Goal: Find specific page/section: Find specific page/section

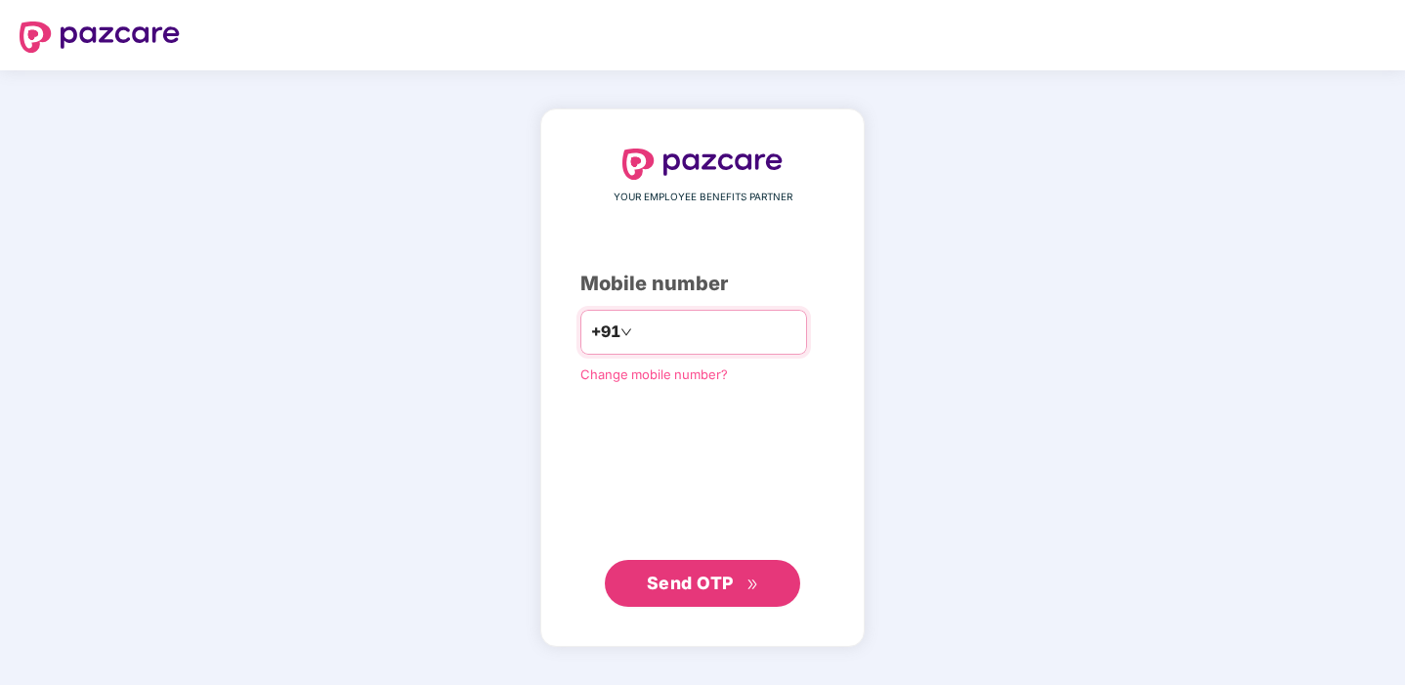
click at [660, 326] on input "number" at bounding box center [716, 332] width 160 height 31
type input "**********"
click at [714, 594] on span "Send OTP" at bounding box center [703, 582] width 112 height 27
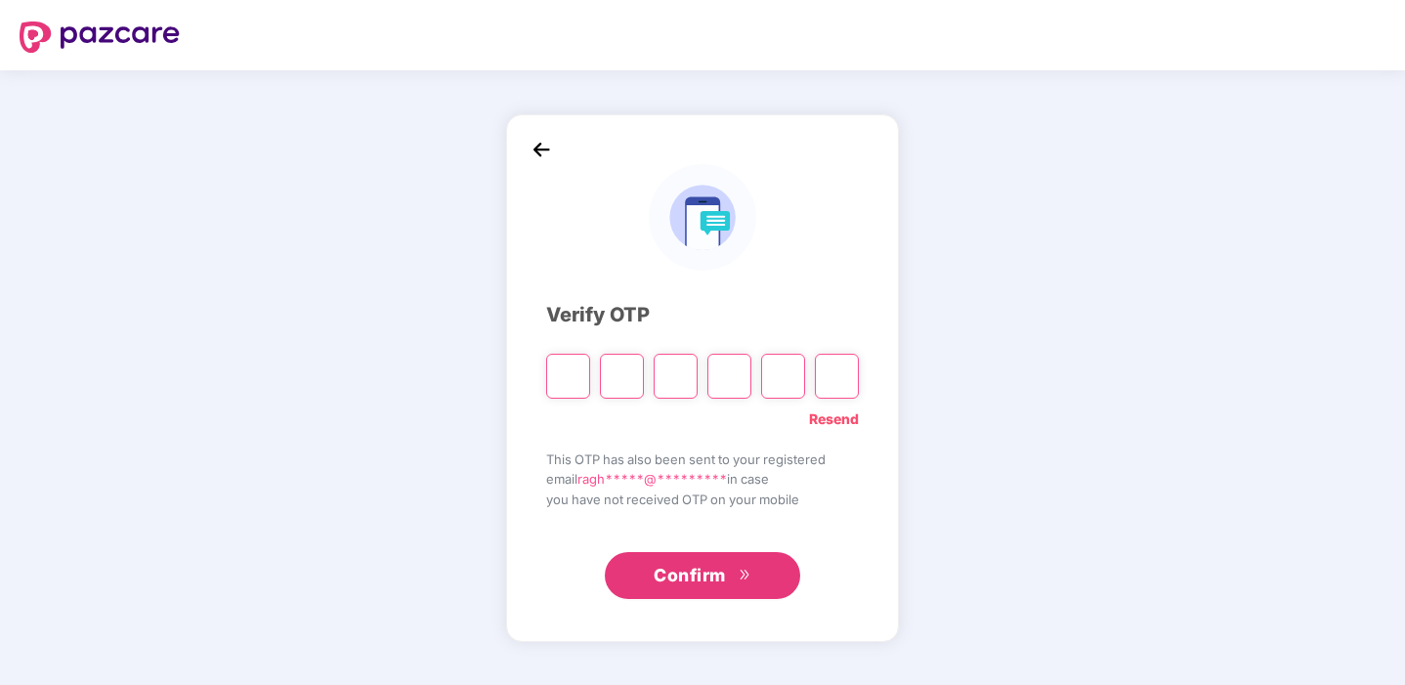
click at [572, 367] on input "Please enter verification code. Digit 1" at bounding box center [568, 376] width 44 height 45
type input "*"
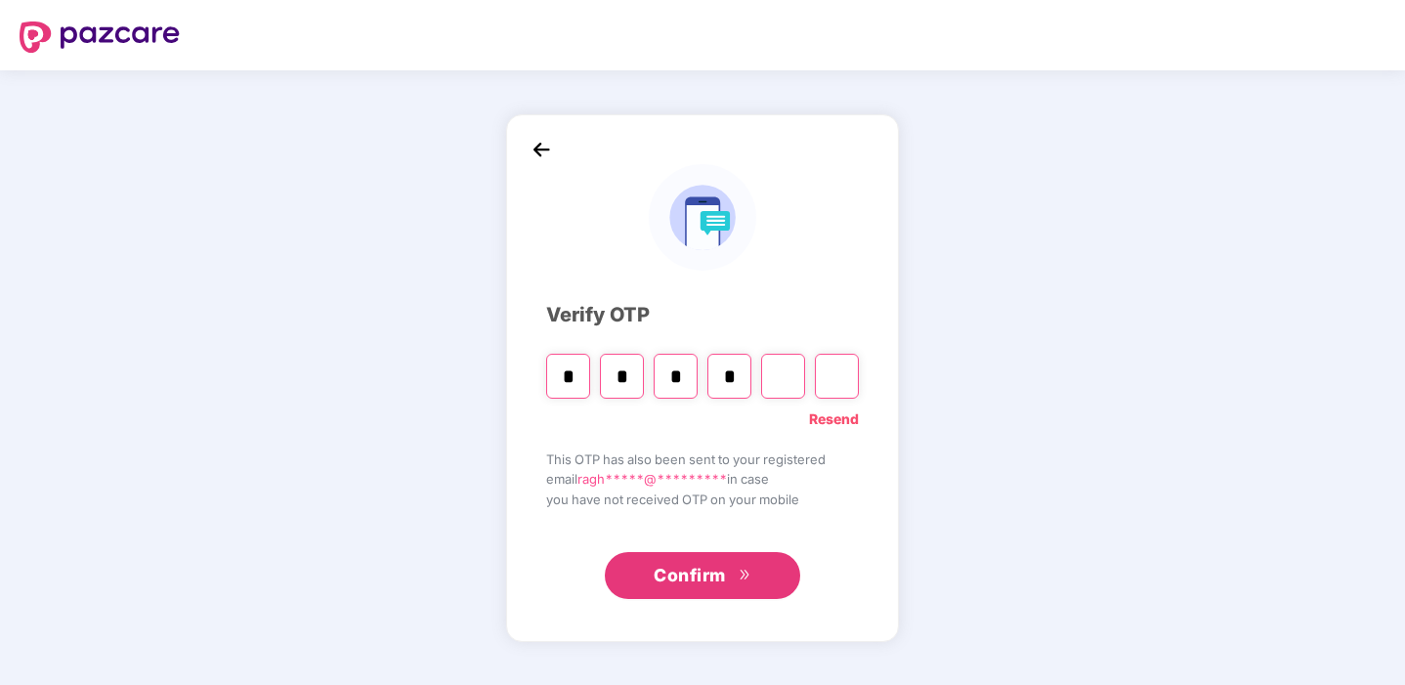
type input "*"
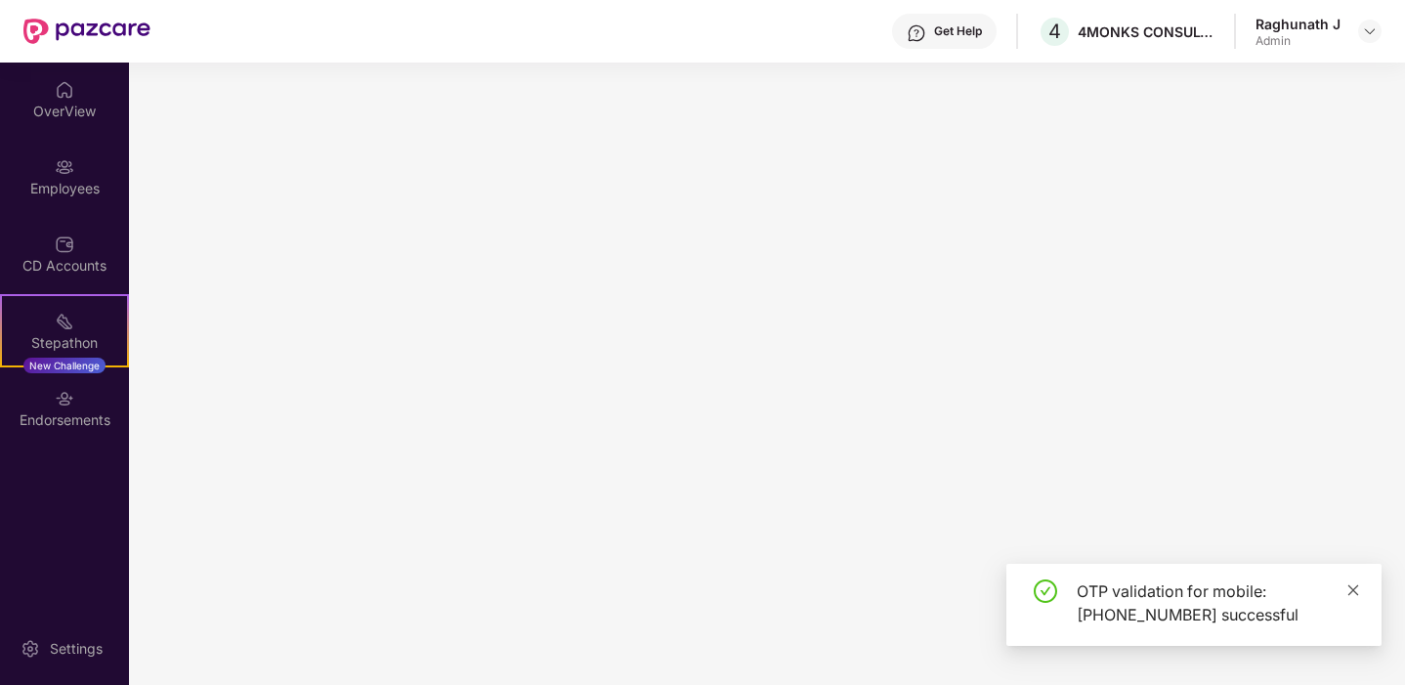
click at [1355, 586] on icon "close" at bounding box center [1354, 590] width 14 height 14
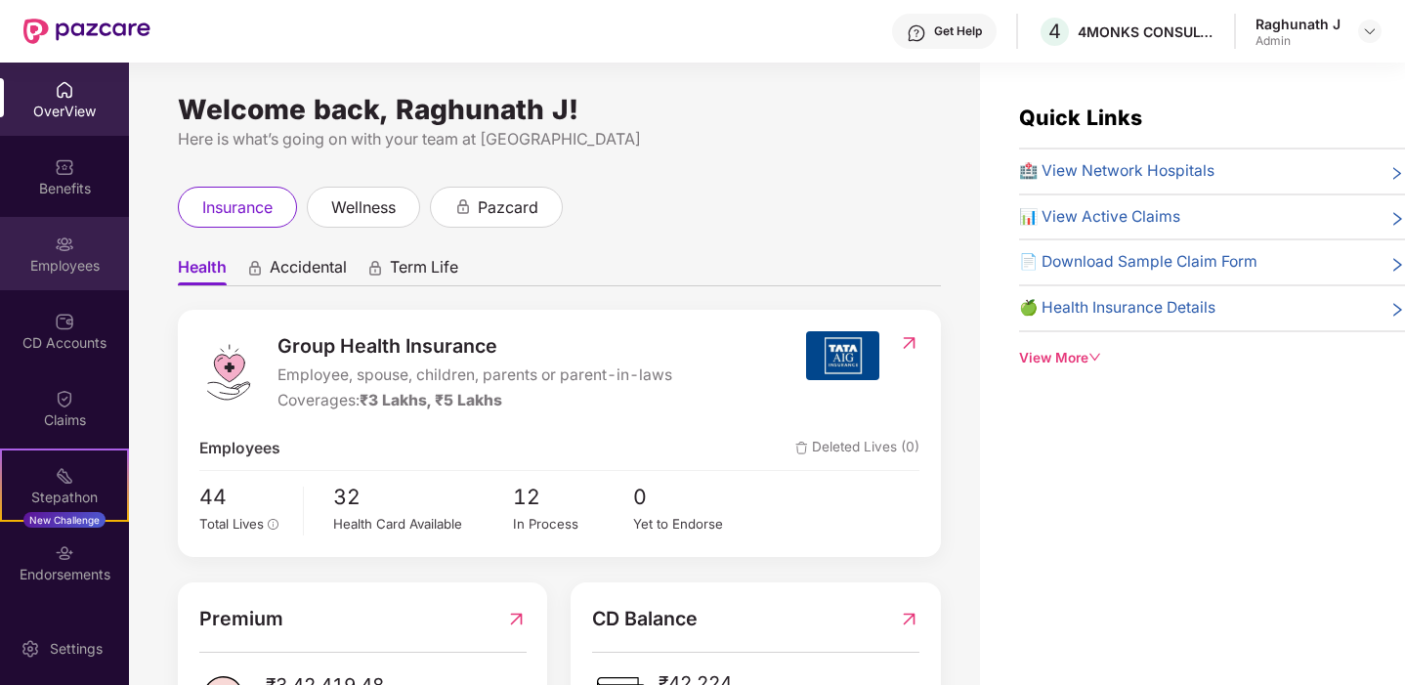
click at [83, 257] on div "Employees" at bounding box center [64, 266] width 129 height 20
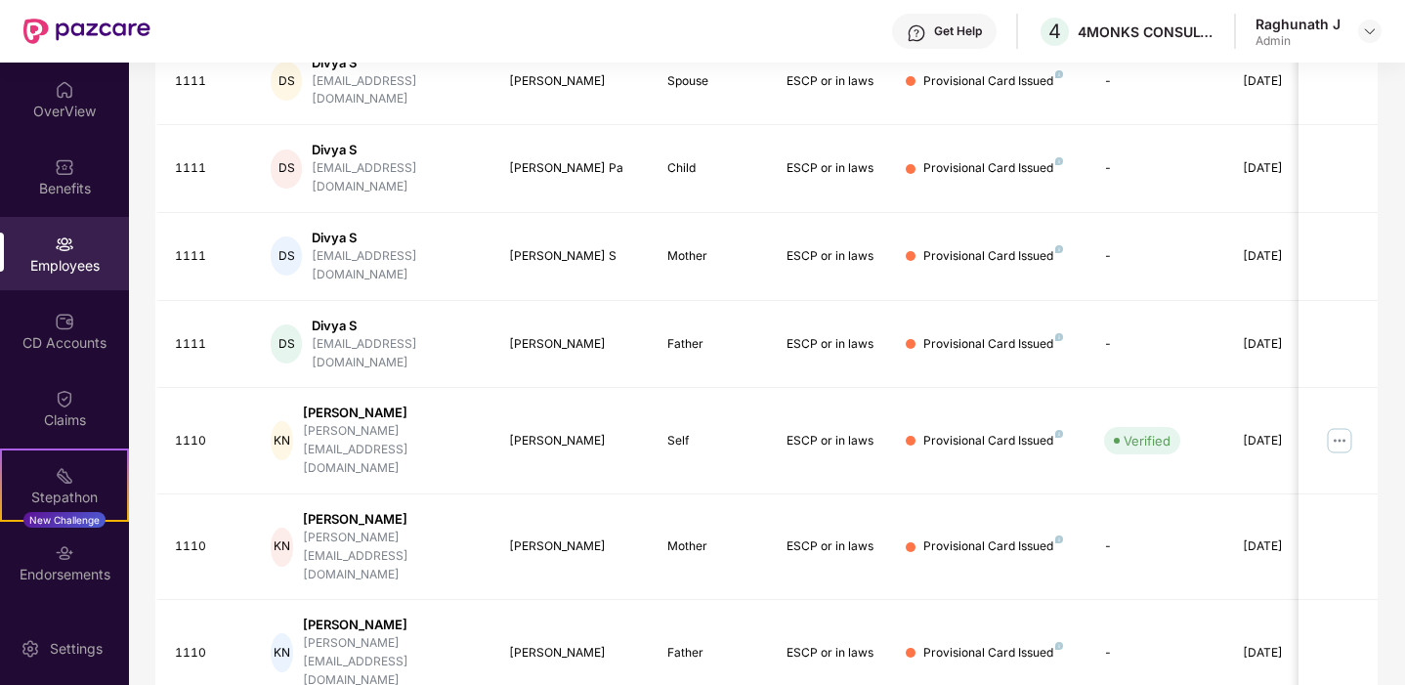
scroll to position [516, 0]
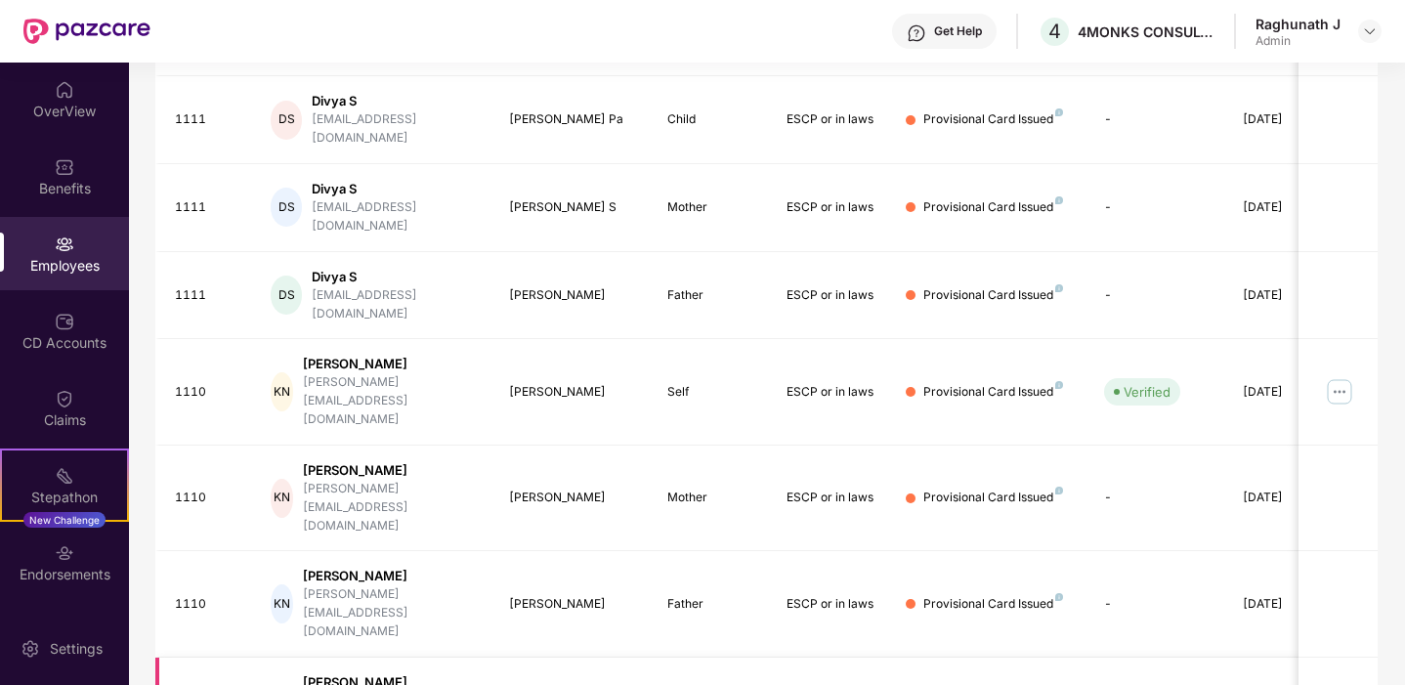
click at [346, 673] on div "[PERSON_NAME]" at bounding box center [390, 682] width 174 height 19
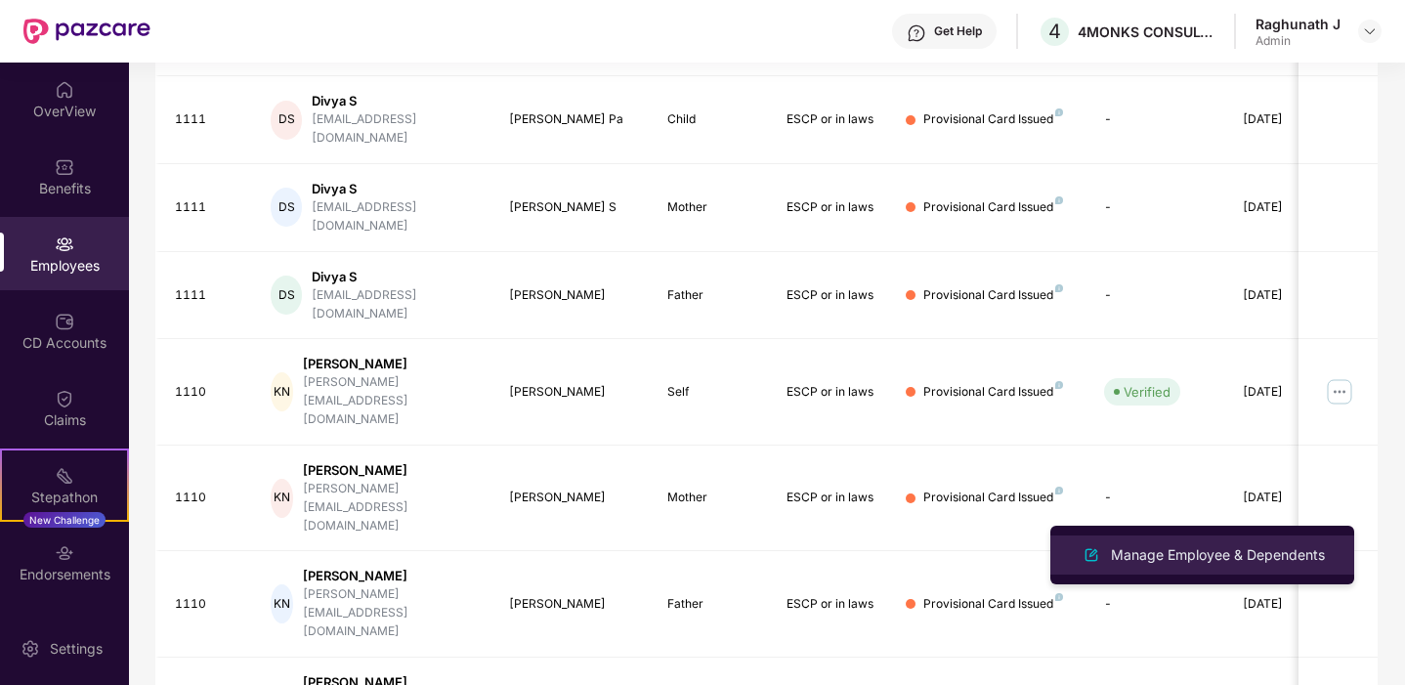
click at [1300, 547] on div "Manage Employee & Dependents" at bounding box center [1218, 555] width 222 height 22
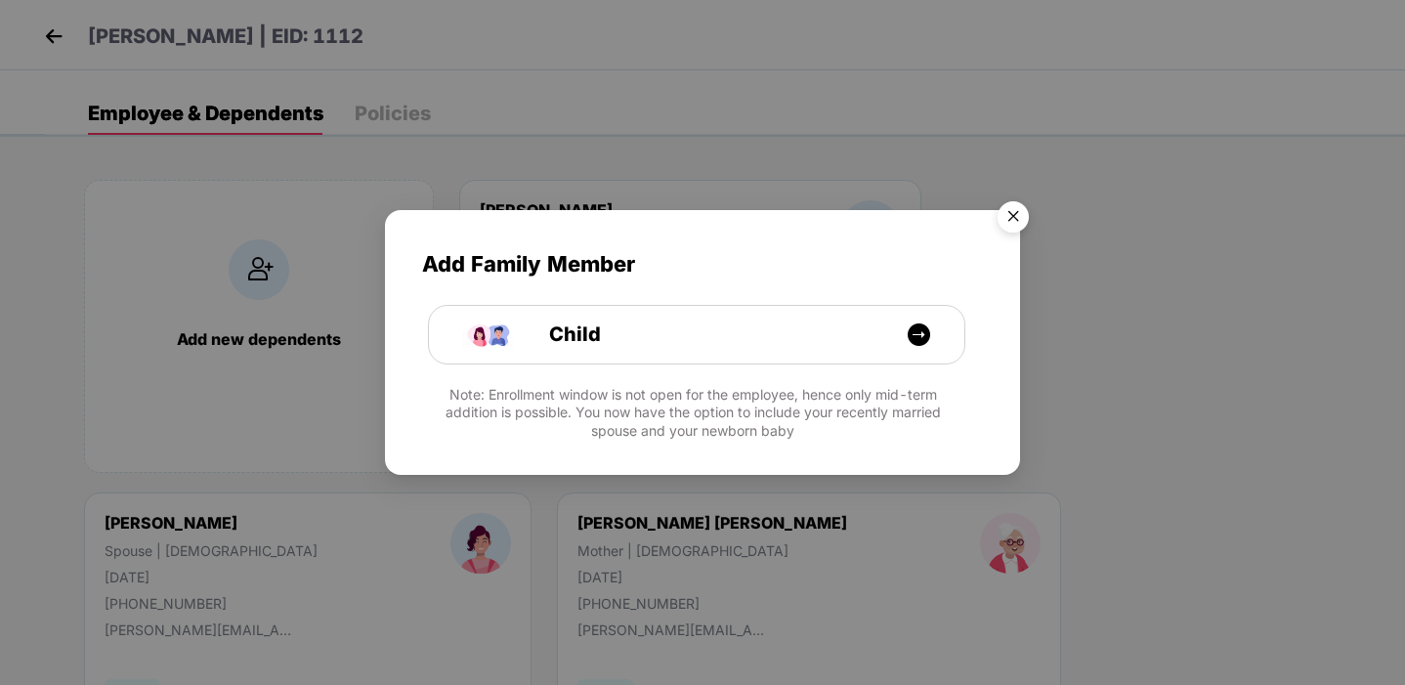
click at [1013, 224] on img "Close" at bounding box center [1013, 220] width 55 height 55
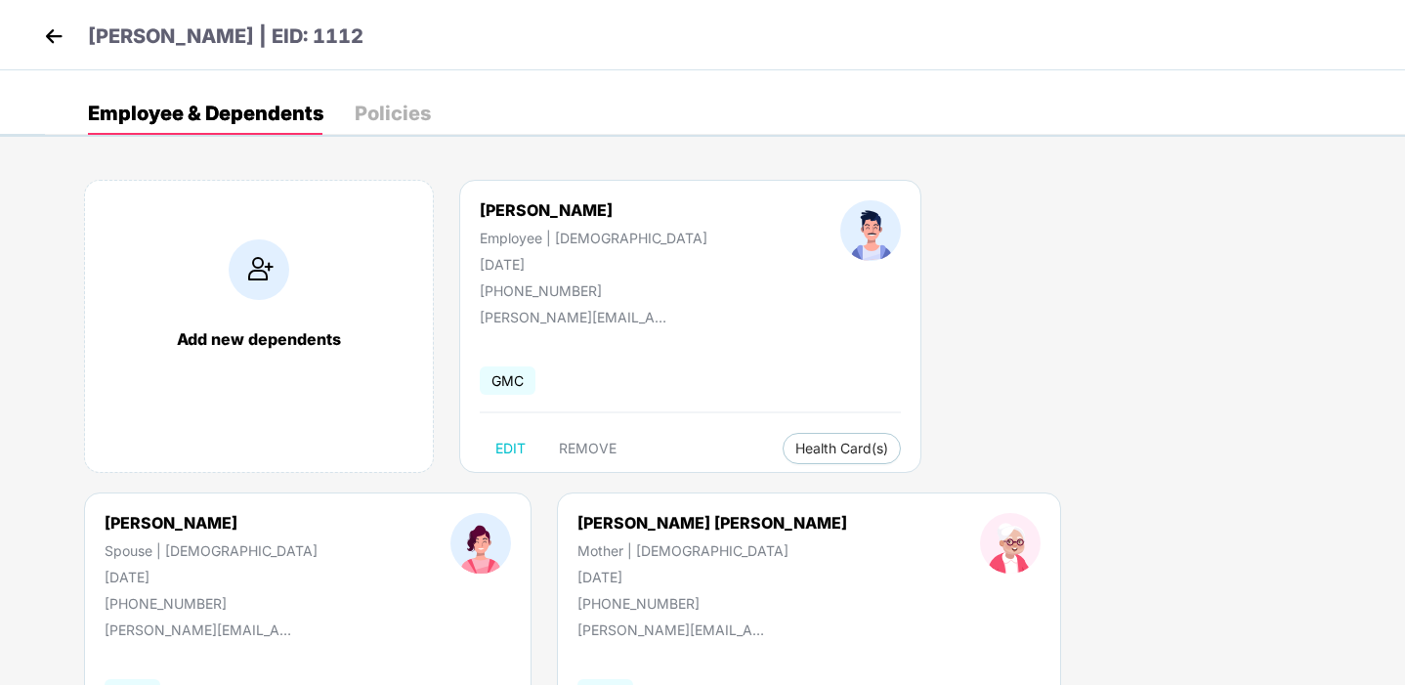
click at [421, 106] on div "Policies" at bounding box center [393, 114] width 76 height 20
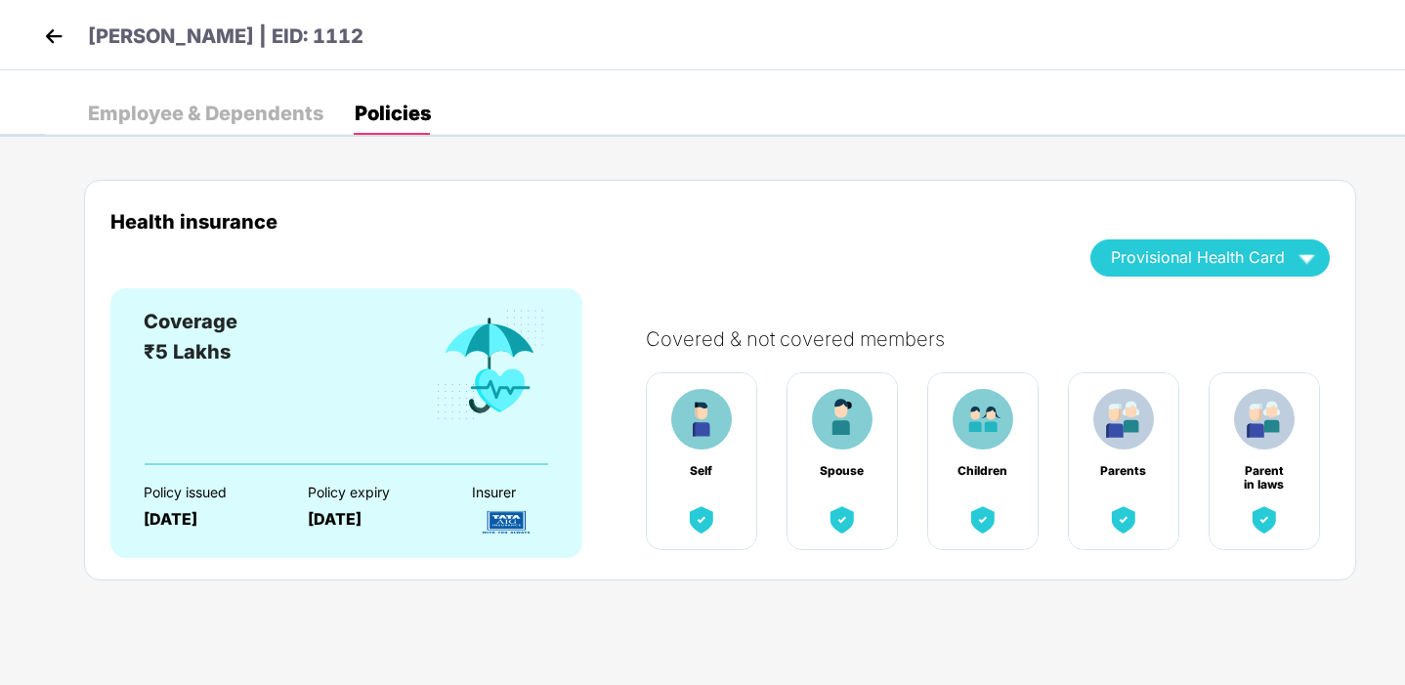
click at [433, 603] on div "Health insurance Provisional Health Card Coverage ₹5 Lakhs Policy issued [DATE]…" at bounding box center [725, 398] width 1361 height 495
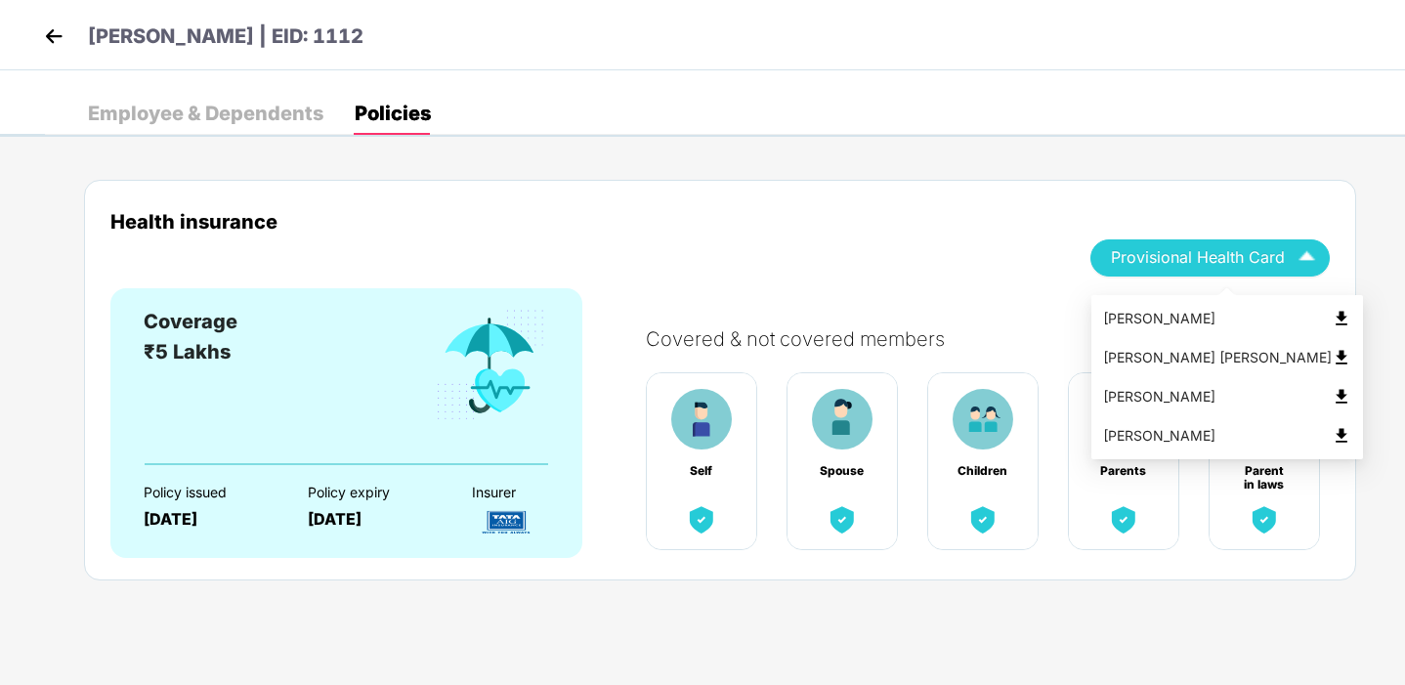
click at [1187, 257] on span "Provisional Health Card" at bounding box center [1198, 257] width 174 height 11
click at [1179, 444] on div "[PERSON_NAME]" at bounding box center [1227, 436] width 248 height 22
click at [1277, 261] on span "Provisional Health Card" at bounding box center [1198, 257] width 174 height 11
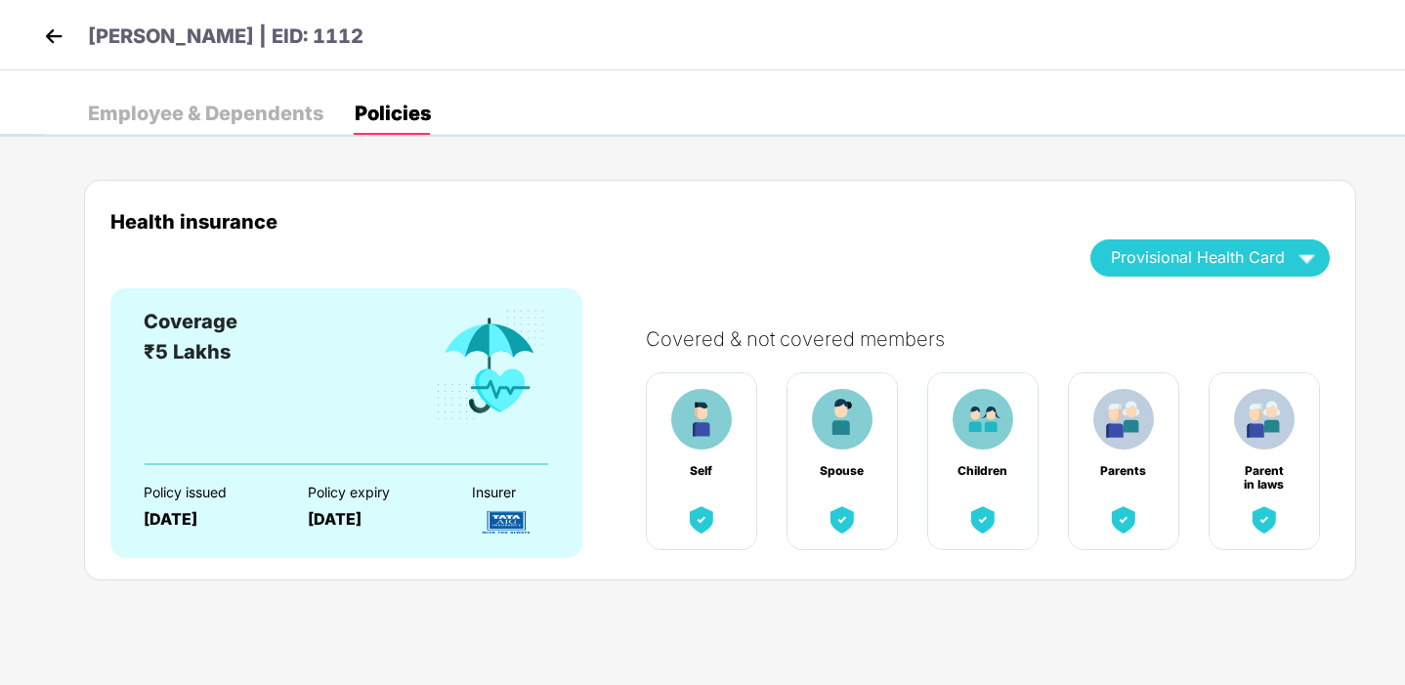
click at [917, 220] on div "Health insurance" at bounding box center [585, 221] width 951 height 22
click at [1195, 252] on span "Provisional Health Card" at bounding box center [1198, 257] width 174 height 11
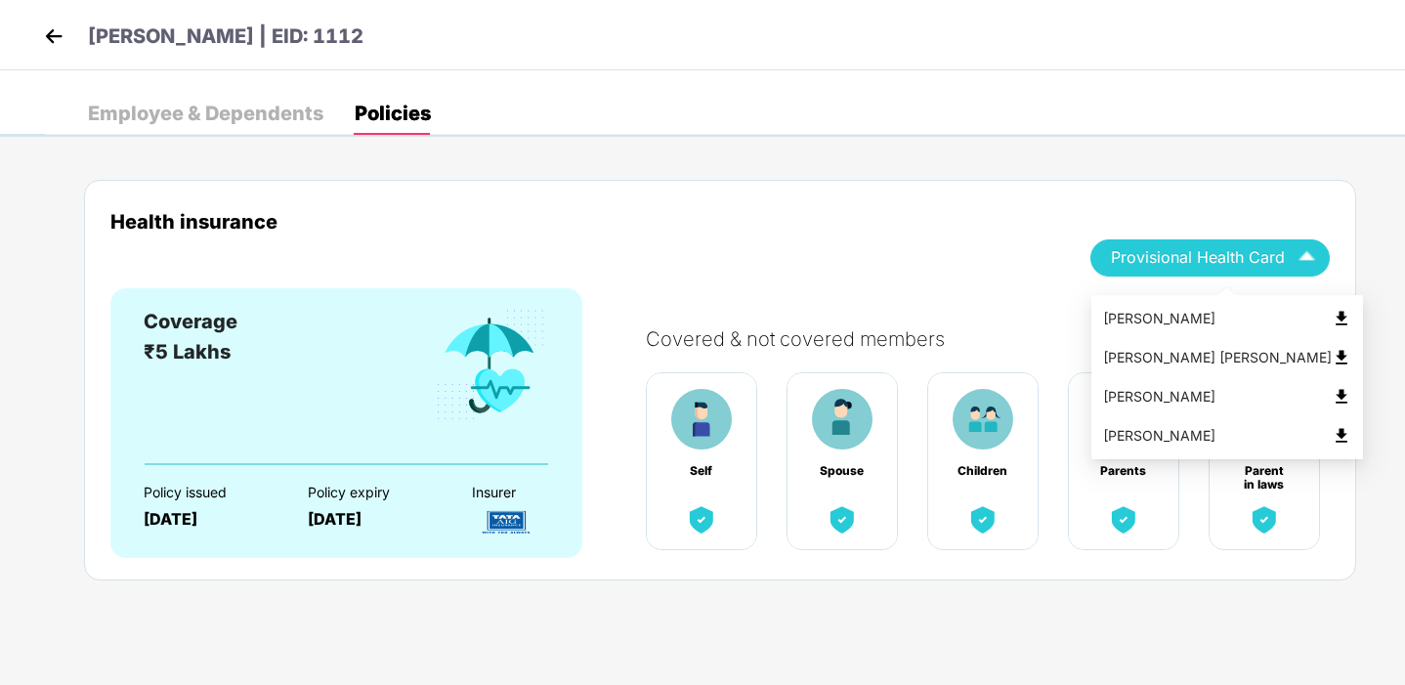
click at [1332, 359] on img at bounding box center [1342, 358] width 20 height 20
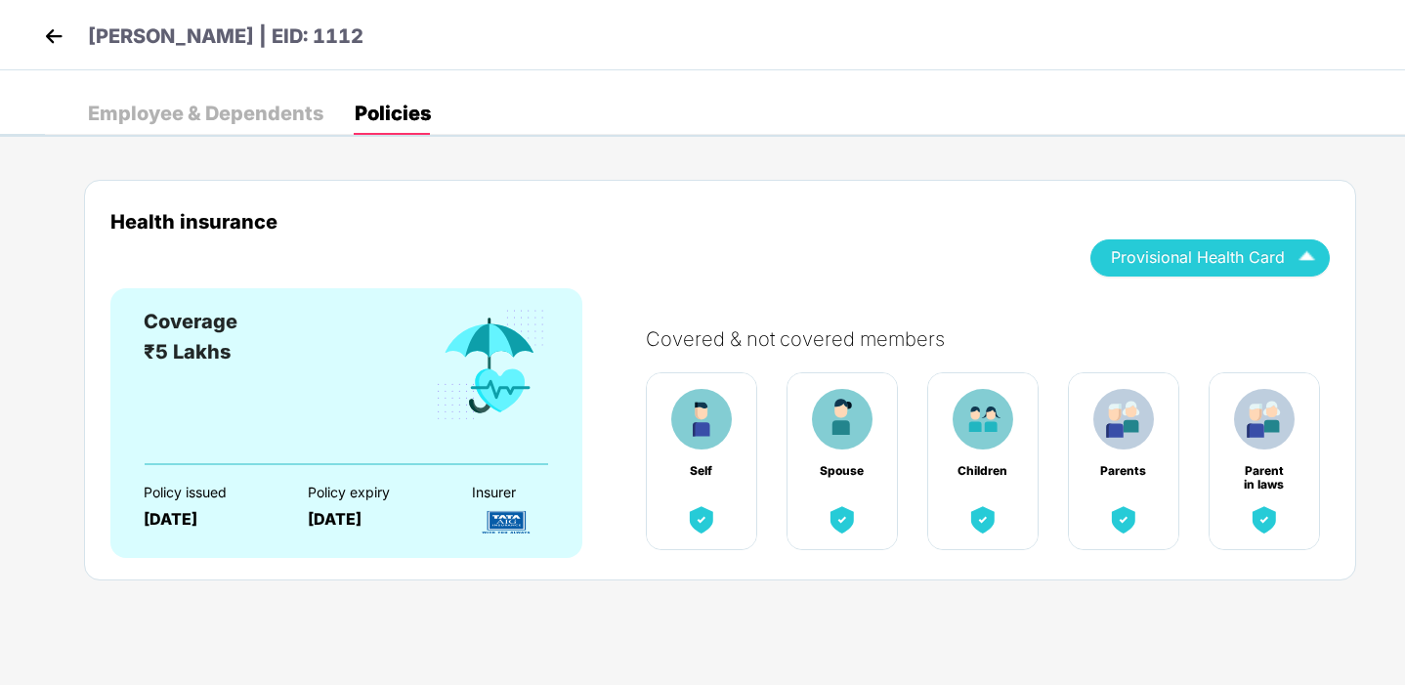
click at [165, 123] on div "Employee & Dependents" at bounding box center [206, 114] width 236 height 20
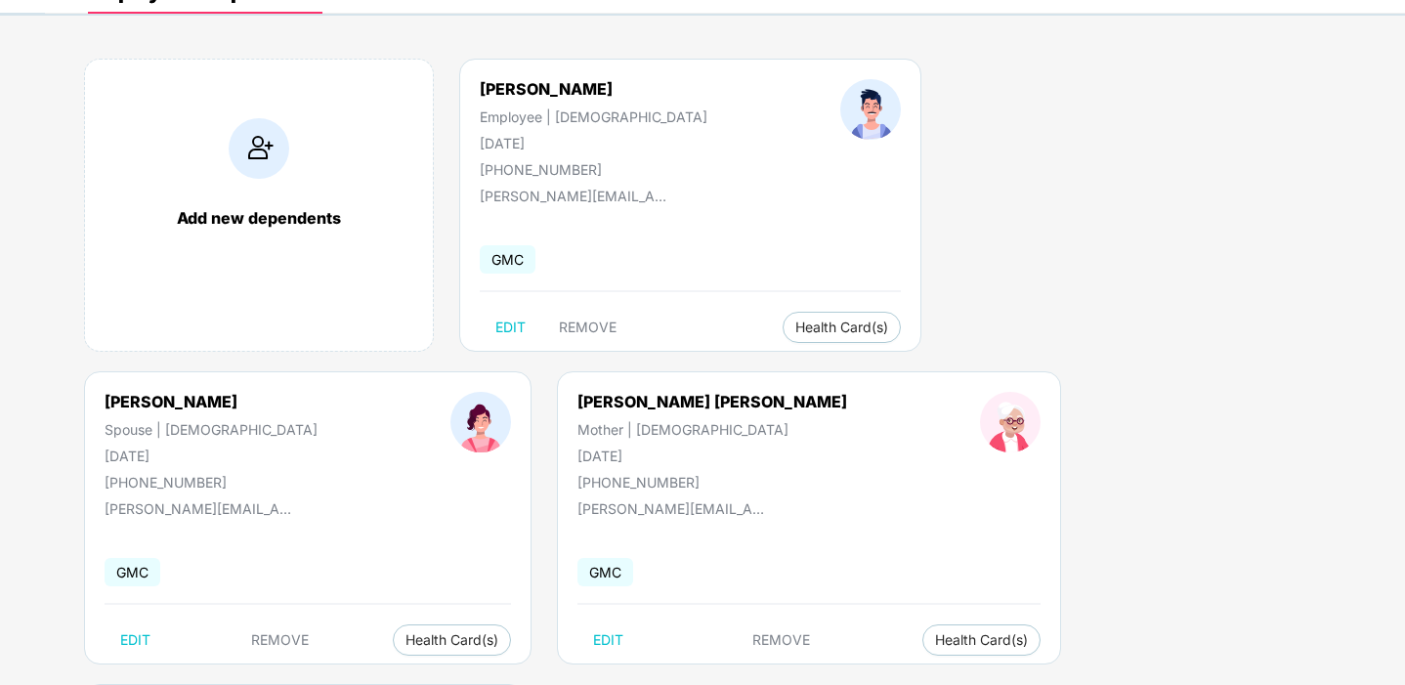
scroll to position [150, 0]
